Goal: Transaction & Acquisition: Obtain resource

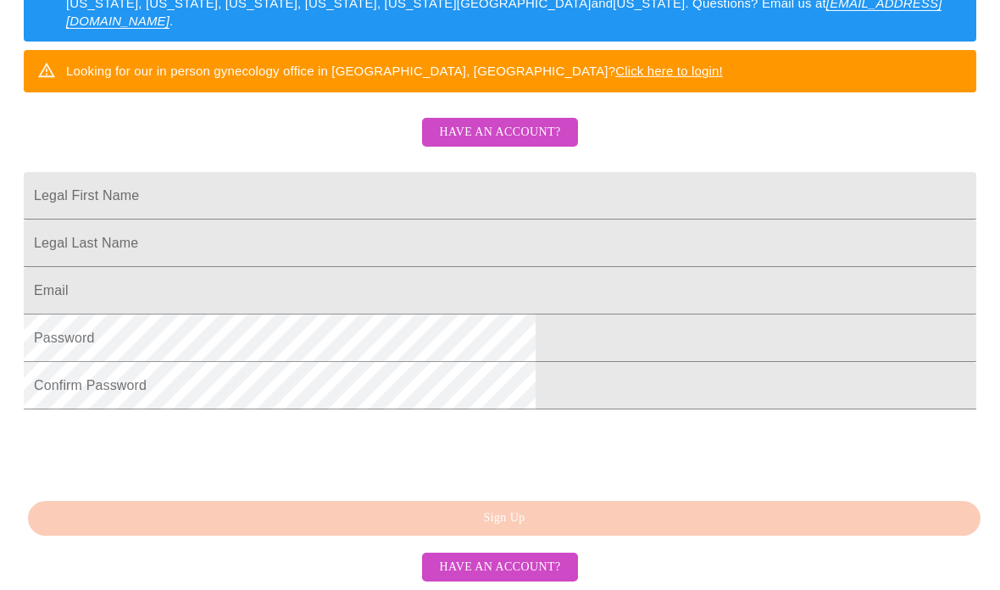
scroll to position [470, 0]
click at [462, 122] on span "Have an account?" at bounding box center [499, 132] width 121 height 21
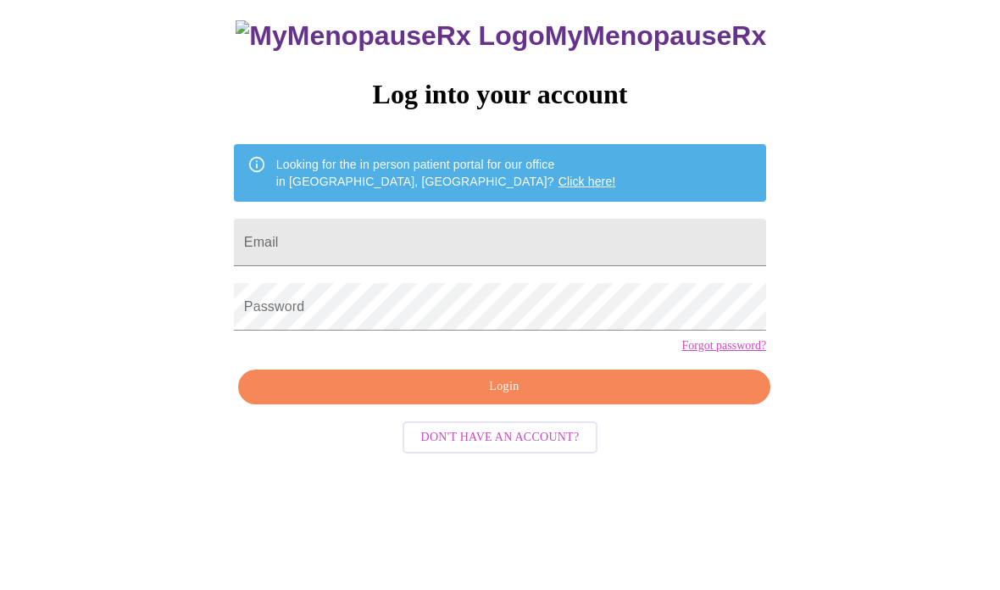
scroll to position [85, 0]
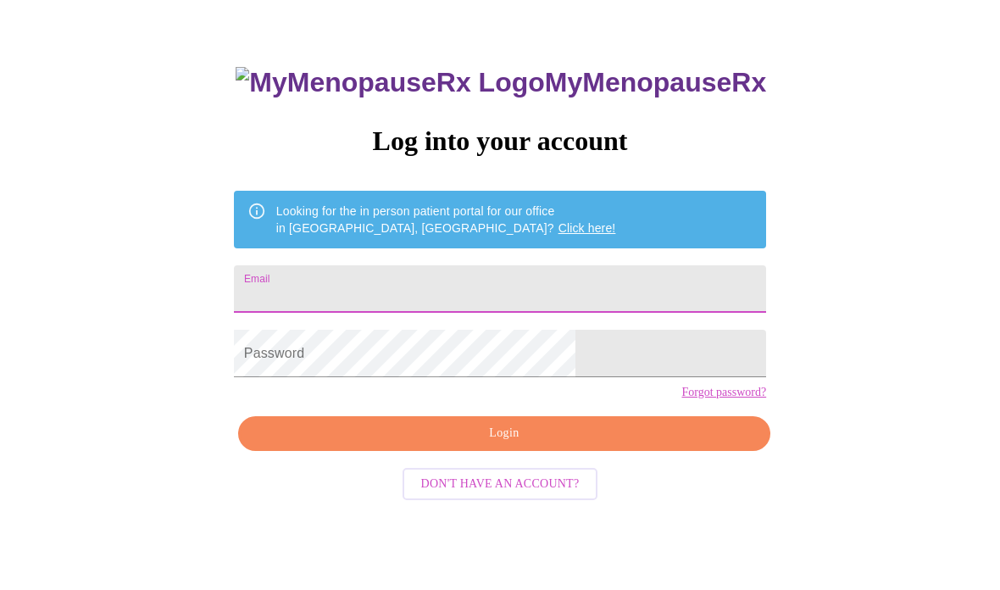
click at [427, 299] on input "Email" at bounding box center [500, 288] width 532 height 47
type input "[EMAIL_ADDRESS][DOMAIN_NAME]"
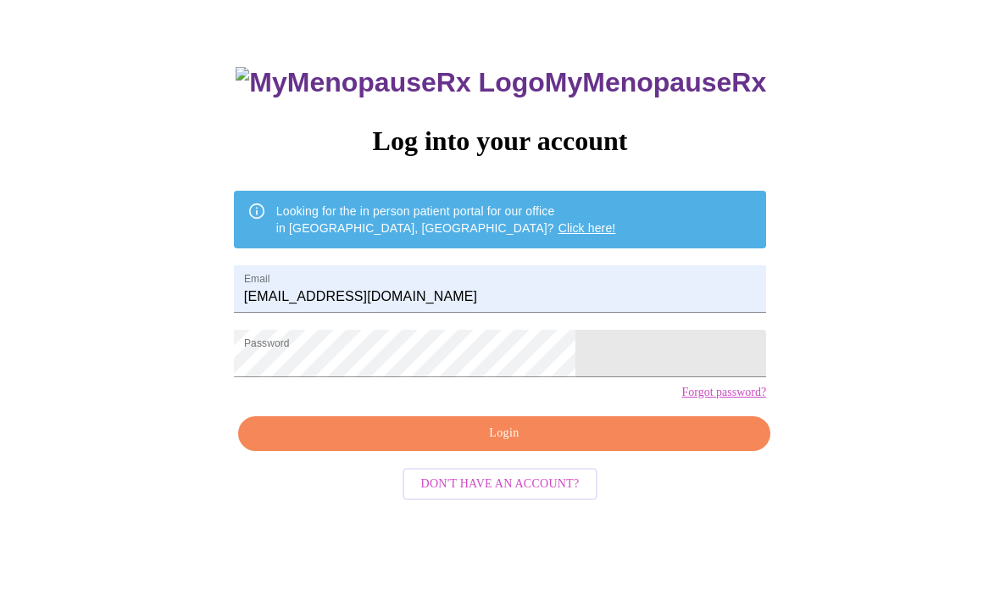
click at [474, 444] on span "Login" at bounding box center [504, 433] width 493 height 21
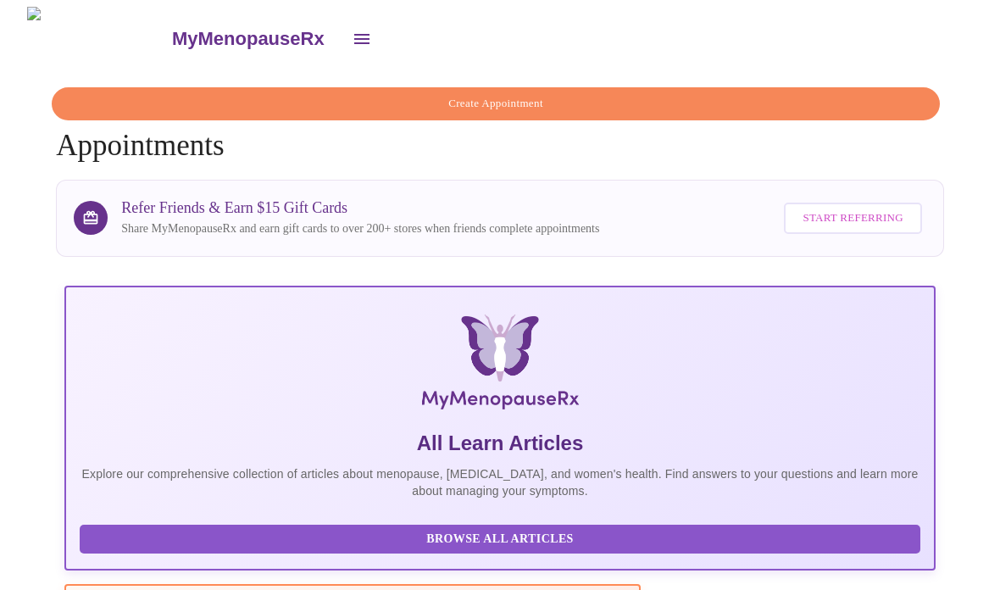
click at [352, 31] on icon "open drawer" at bounding box center [362, 39] width 20 height 20
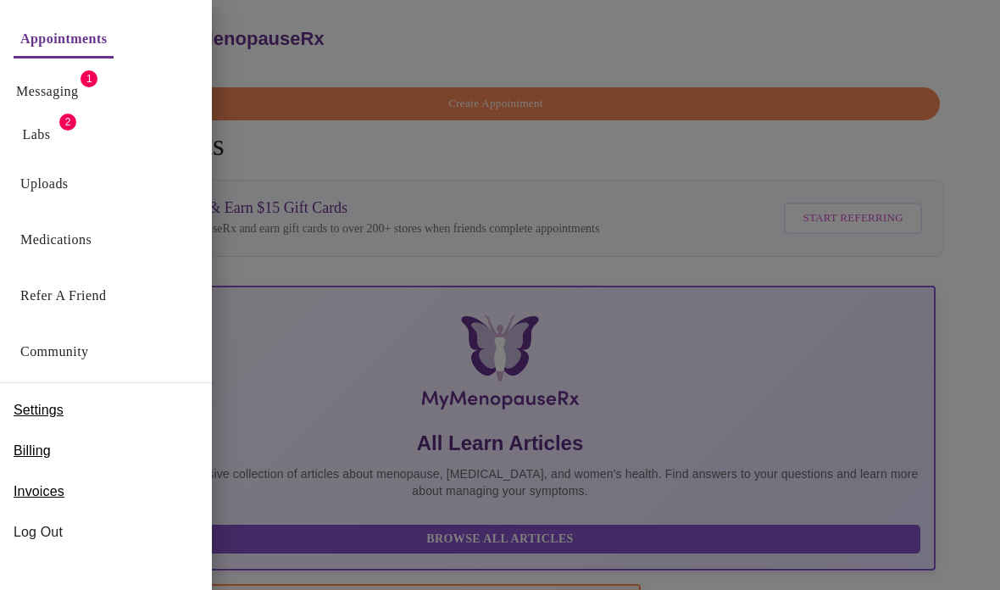
click at [69, 121] on span "2" at bounding box center [67, 122] width 17 height 17
click at [66, 128] on span "2" at bounding box center [67, 122] width 17 height 17
click at [44, 132] on link "Labs" at bounding box center [37, 135] width 28 height 24
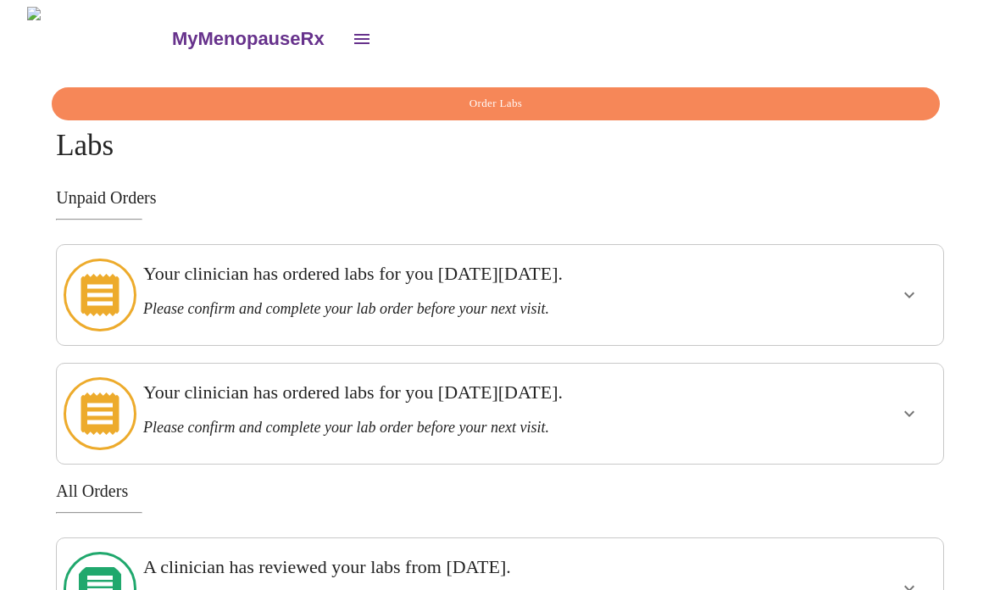
click at [468, 271] on h3 "Your clinician has ordered labs for you [DATE][DATE]." at bounding box center [456, 274] width 627 height 22
click at [908, 285] on icon "show more" at bounding box center [909, 295] width 20 height 20
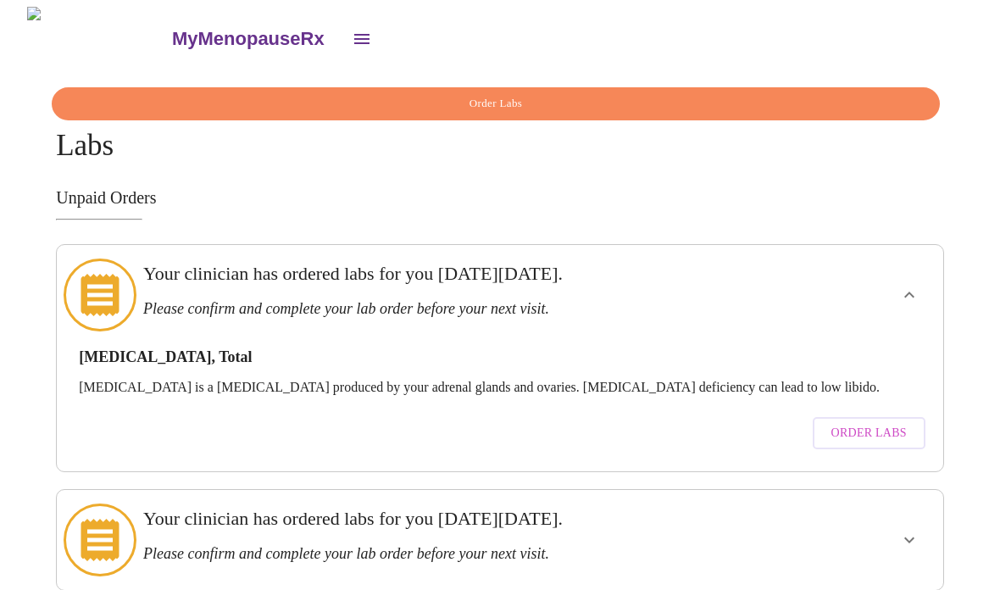
click at [881, 423] on span "Order Labs" at bounding box center [868, 433] width 75 height 21
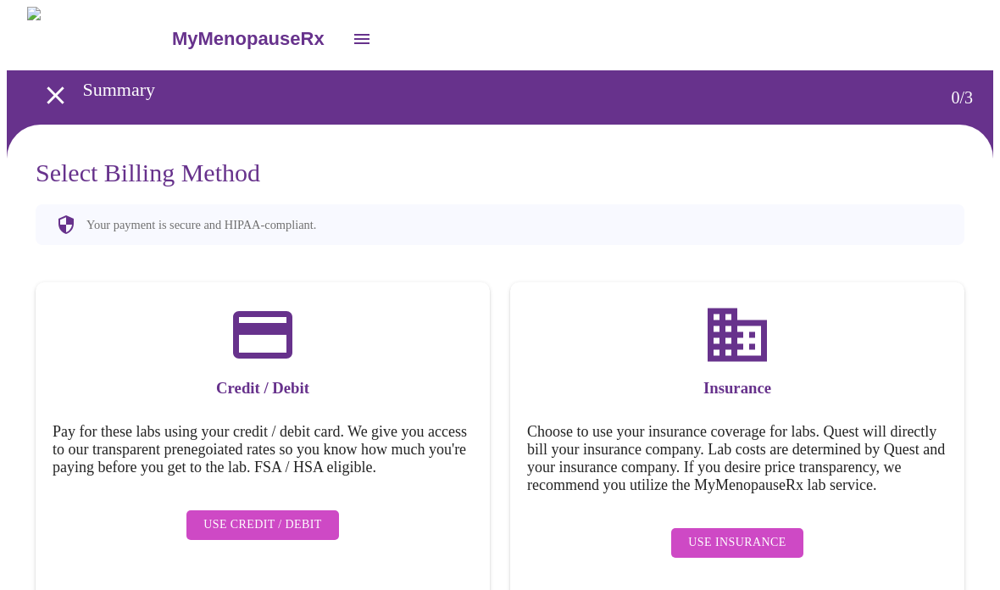
scroll to position [18, 0]
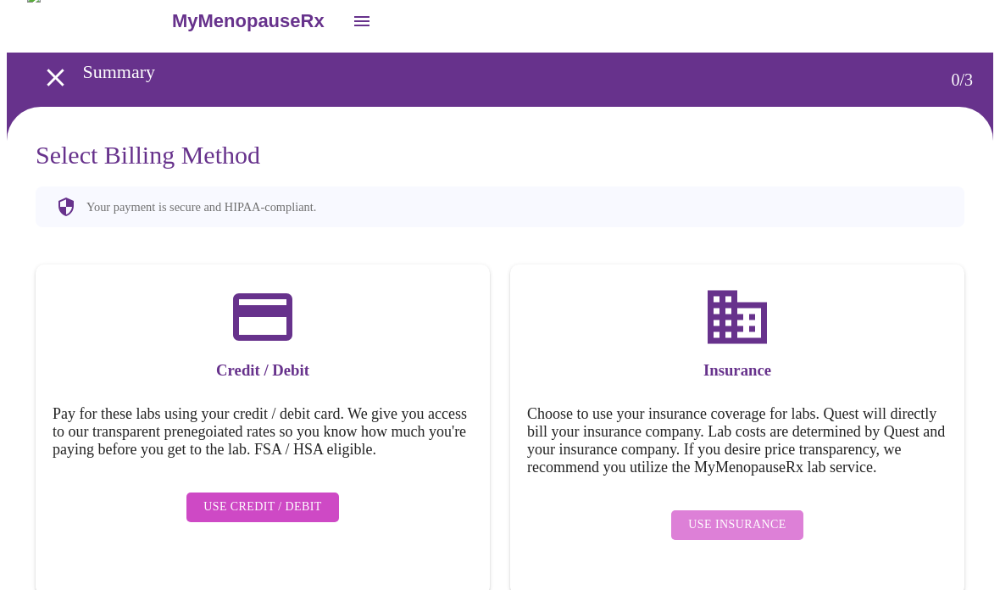
click at [759, 529] on span "Use Insurance" at bounding box center [736, 524] width 97 height 21
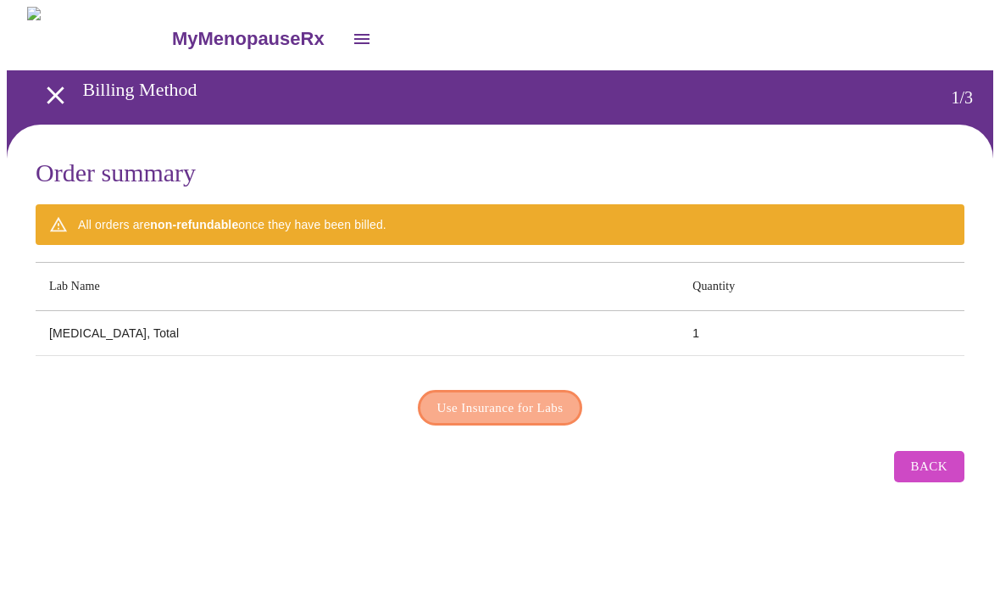
click at [531, 408] on span "Use Insurance for Labs" at bounding box center [500, 407] width 126 height 22
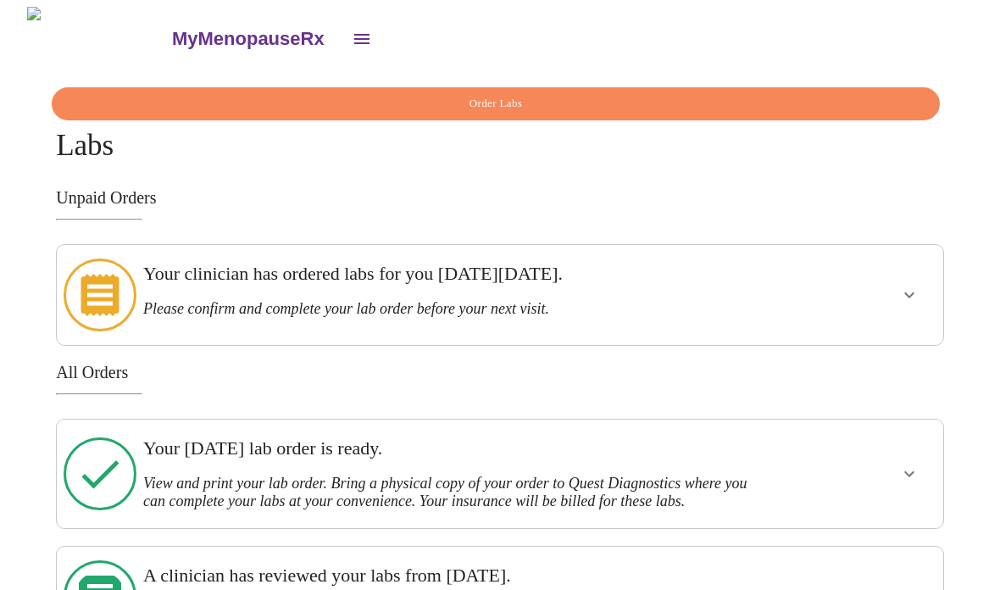
click at [471, 446] on div "Your [DATE] lab order is ready. View and print your lab order. Bring a physical…" at bounding box center [456, 473] width 627 height 73
click at [901, 453] on button "show more" at bounding box center [909, 473] width 41 height 41
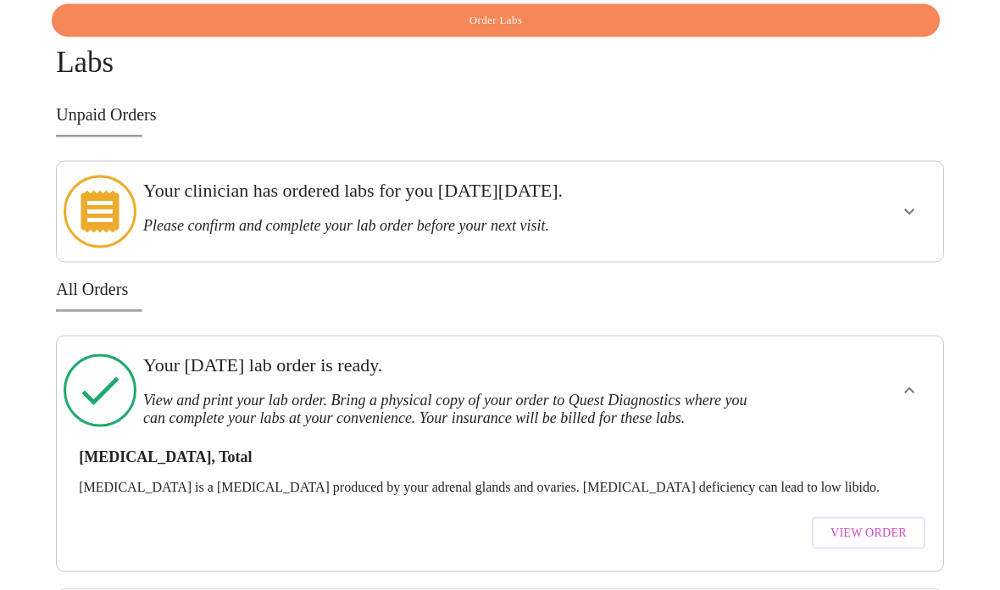
scroll to position [84, 0]
click at [889, 522] on span "View Order" at bounding box center [868, 532] width 76 height 21
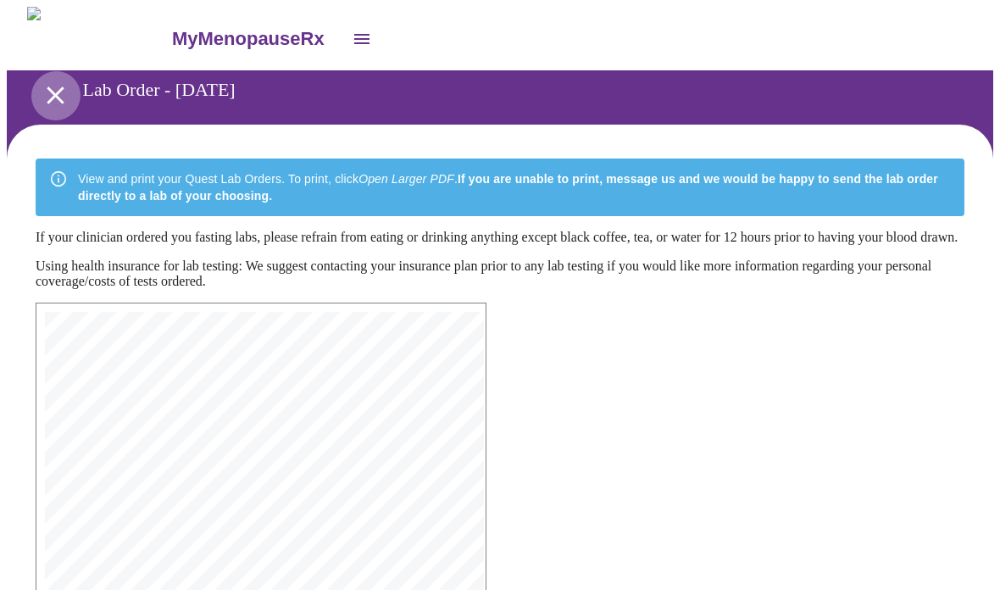
click at [45, 82] on icon "open drawer" at bounding box center [56, 95] width 30 height 30
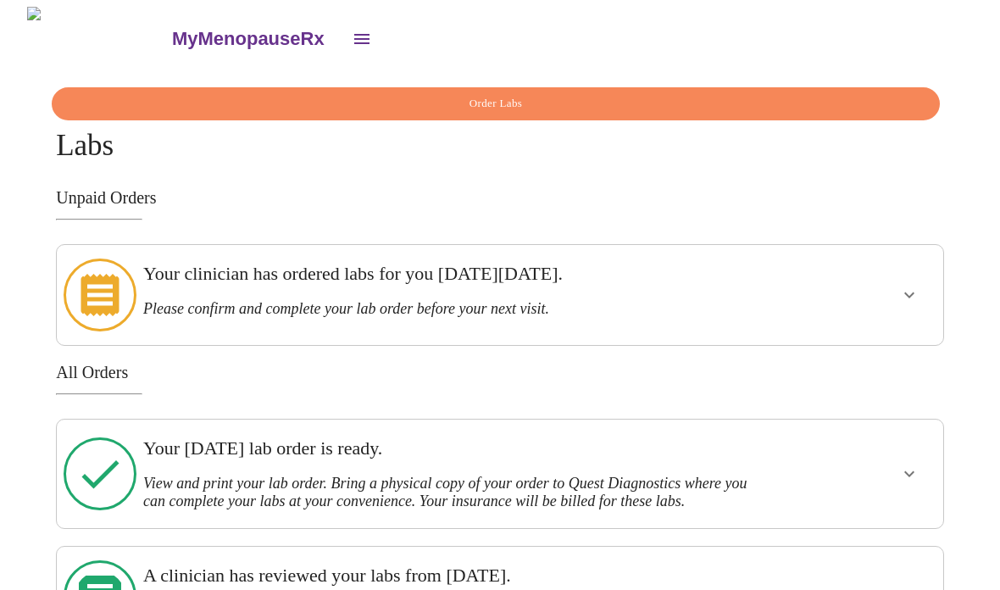
click at [446, 281] on h3 "Your clinician has ordered labs for you [DATE][DATE]." at bounding box center [456, 274] width 627 height 22
click at [633, 274] on h3 "Your clinician has ordered labs for you [DATE][DATE]." at bounding box center [456, 274] width 627 height 22
click at [910, 290] on icon "show more" at bounding box center [909, 295] width 20 height 20
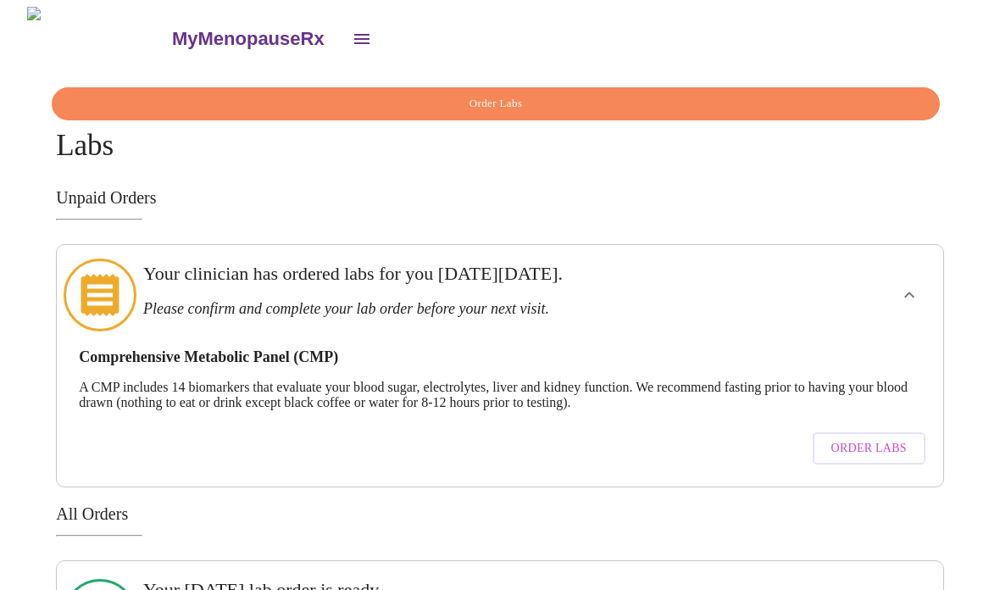
scroll to position [4, 0]
